Goal: Task Accomplishment & Management: Manage account settings

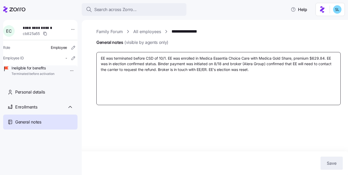
drag, startPoint x: 208, startPoint y: 69, endPoint x: 203, endPoint y: 69, distance: 5.8
click at [203, 69] on textarea "EE was terminated before CSD of 10/1. EE was enrolled in Medica Essentia Choice…" at bounding box center [218, 78] width 244 height 53
type textarea "EE was terminated before CSD of 10/1. EE was enrolled in Medica Essentia Choice…"
type textarea "x"
type textarea "EE was terminated before CSD of 10/1. EE was enrolled in Medica Essentia Choice…"
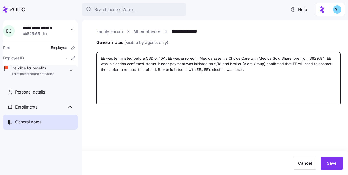
type textarea "x"
type textarea "EE was terminated before CSD of 10/1. EE was enrolled in Medica Essentia Choice…"
type textarea "x"
type textarea "EE was terminated before CSD of 10/1. EE was enrolled in Medica Essentia Choice…"
type textarea "x"
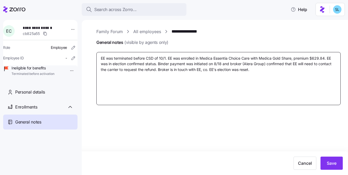
type textarea "EE was terminated before CSD of 10/1. EE was enrolled in Medica Essentia Choice…"
type textarea "x"
type textarea "EE was terminated before CSD of 10/1. EE was enrolled in Medica Essentia Choice…"
type textarea "x"
type textarea "EE was terminated before CSD of 10/1. EE was enrolled in Medica Essentia Choice…"
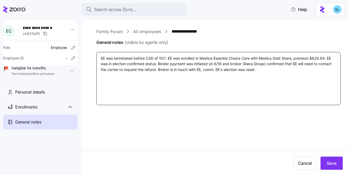
type textarea "x"
type textarea "EE was terminated before CSD of 10/1. EE was enrolled in Medica Essentia Choice…"
type textarea "x"
type textarea "EE was terminated before CSD of 10/1. EE was enrolled in Medica Essentia Choice…"
type textarea "x"
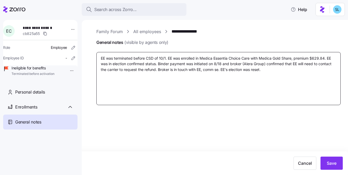
type textarea "EE was terminated before CSD of 10/1. EE was enrolled in Medica Essentia Choice…"
type textarea "x"
type textarea "EE was terminated before CSD of 10/1. EE was enrolled in Medica Essentia Choice…"
type textarea "x"
type textarea "EE was terminated before CSD of 10/1. EE was enrolled in Medica Essentia Choice…"
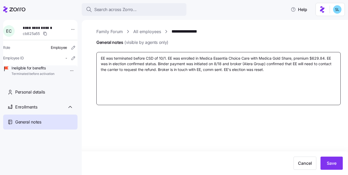
type textarea "x"
type textarea "EE was terminated before CSD of 10/1. EE was enrolled in Medica Essentia Choice…"
type textarea "x"
type textarea "EE was terminated before CSD of 10/1. EE was enrolled in Medica Essentia Choice…"
type textarea "x"
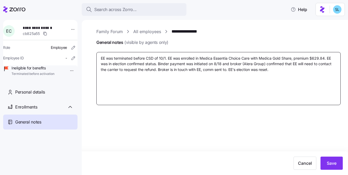
type textarea "EE was terminated before CSD of 10/1. EE was enrolled in Medica Essentia Choice…"
type textarea "x"
type textarea "EE was terminated before CSD of 10/1. EE was enrolled in Medica Essentia Choice…"
type textarea "x"
type textarea "EE was terminated before CSD of 10/1. EE was enrolled in Medica Essentia Choice…"
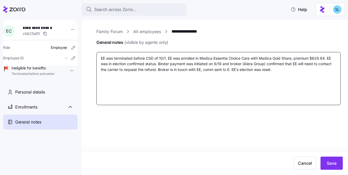
type textarea "x"
type textarea "EE was terminated before CSD of 10/1. EE was enrolled in Medica Essentia Choice…"
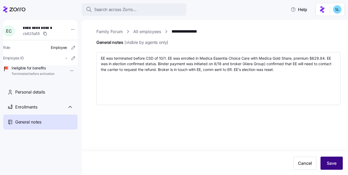
click at [328, 164] on span "Save" at bounding box center [332, 163] width 10 height 6
type textarea "x"
